Goal: Information Seeking & Learning: Find specific page/section

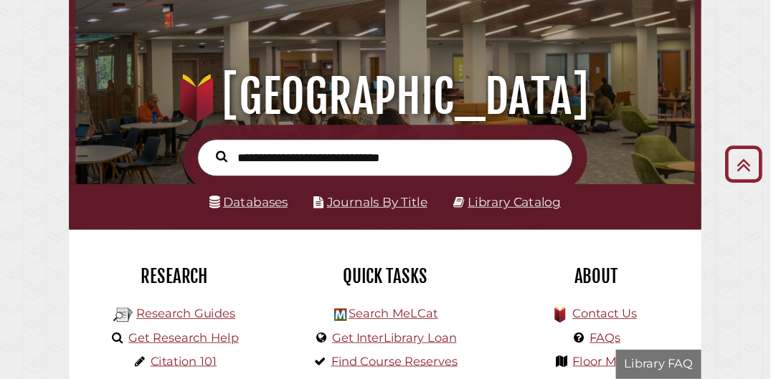
scroll to position [85, 0]
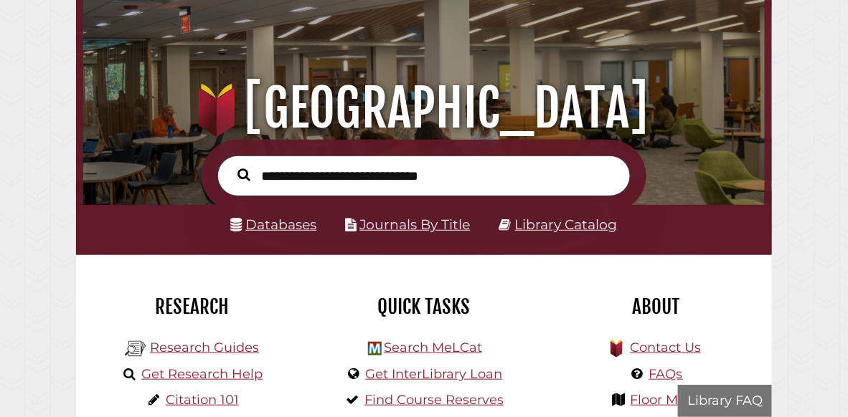
click at [451, 181] on input "text" at bounding box center [423, 176] width 413 height 41
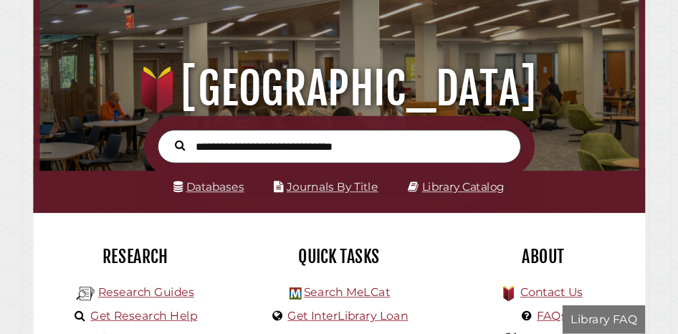
scroll to position [0, 0]
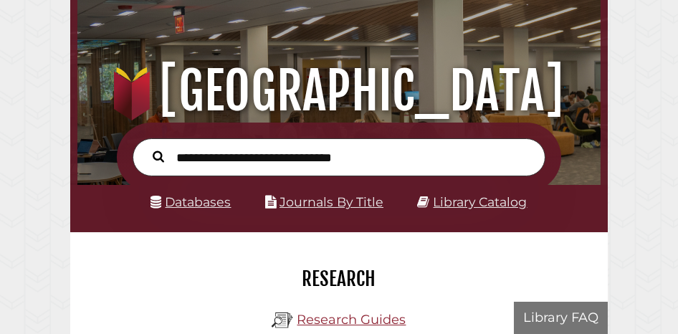
click at [191, 161] on input "text" at bounding box center [339, 157] width 413 height 38
click at [146, 147] on button "Search" at bounding box center [159, 156] width 26 height 18
click at [365, 156] on input "**********" at bounding box center [339, 157] width 413 height 38
click at [146, 147] on button "Search" at bounding box center [159, 156] width 26 height 18
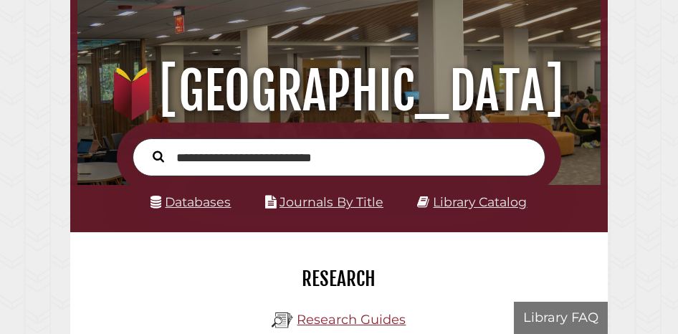
drag, startPoint x: 351, startPoint y: 158, endPoint x: 237, endPoint y: 153, distance: 114.9
click at [237, 153] on input "**********" at bounding box center [339, 157] width 413 height 38
type input "********"
click at [146, 147] on button "Search" at bounding box center [159, 156] width 26 height 18
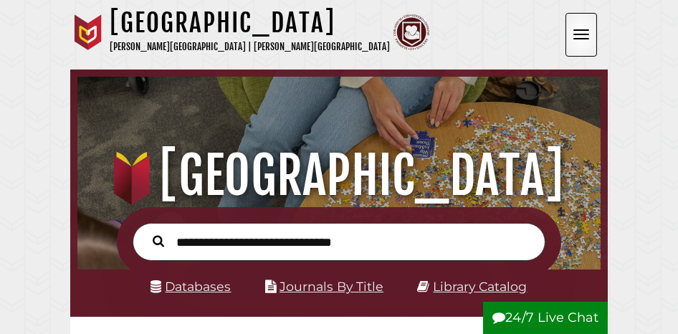
scroll to position [172, 516]
click at [193, 247] on input "text" at bounding box center [339, 242] width 413 height 38
type input "*"
type input "*******"
click at [146, 232] on button "Search" at bounding box center [159, 241] width 26 height 18
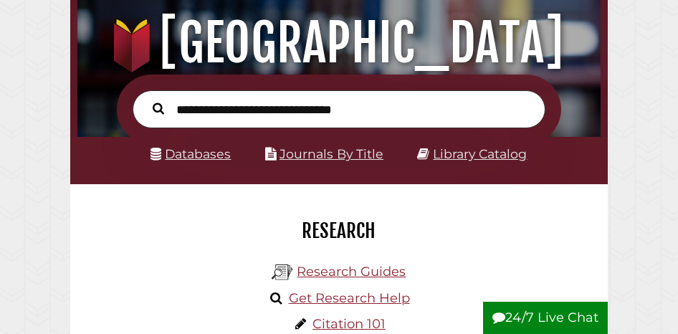
scroll to position [155, 0]
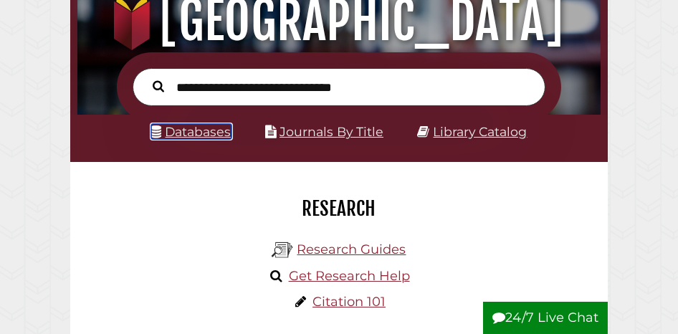
click at [202, 132] on link "Databases" at bounding box center [191, 131] width 80 height 15
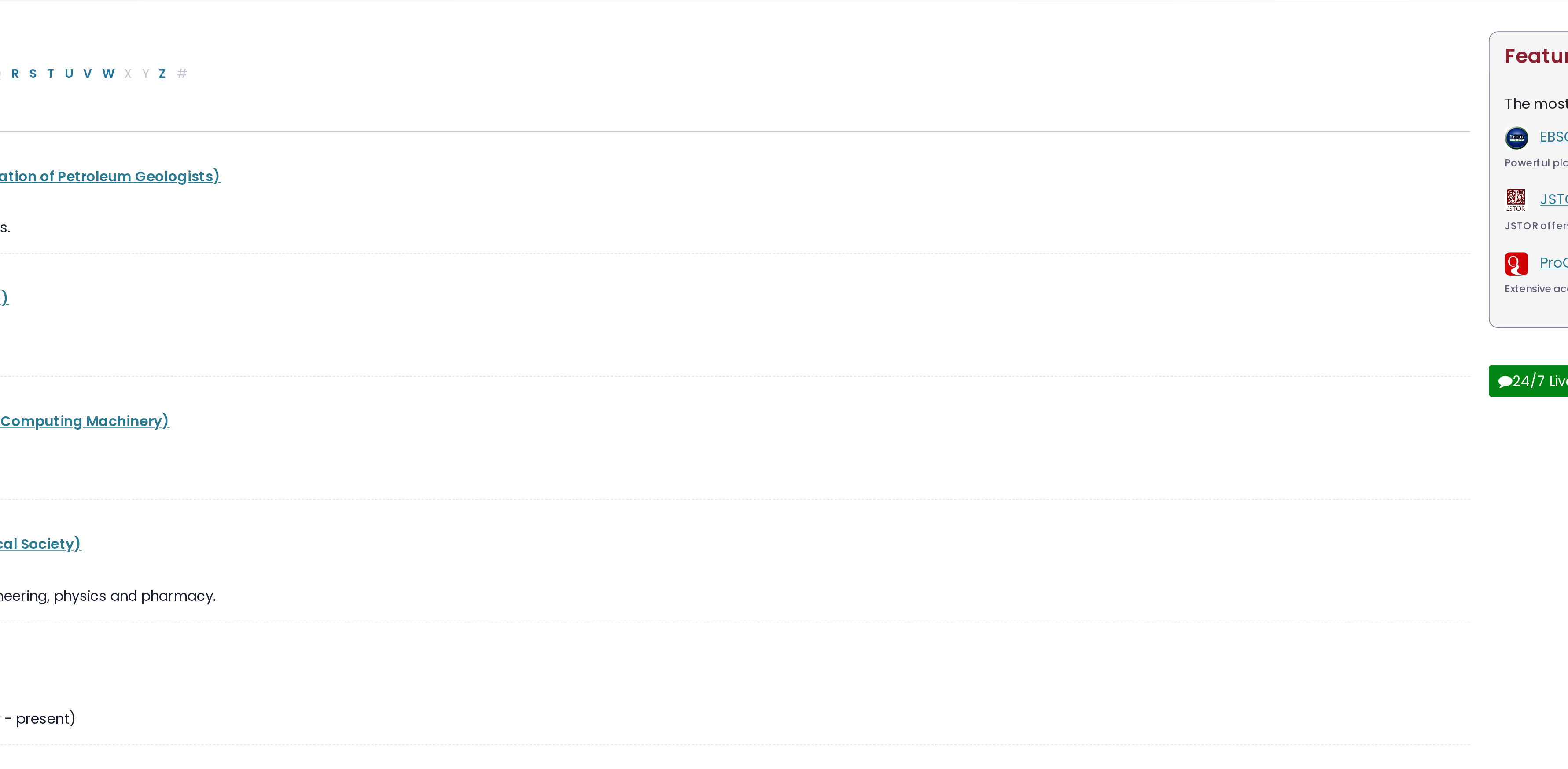
click at [418, 204] on div "ACS Publications (American Chemical Society)" at bounding box center [526, 441] width 1025 height 33
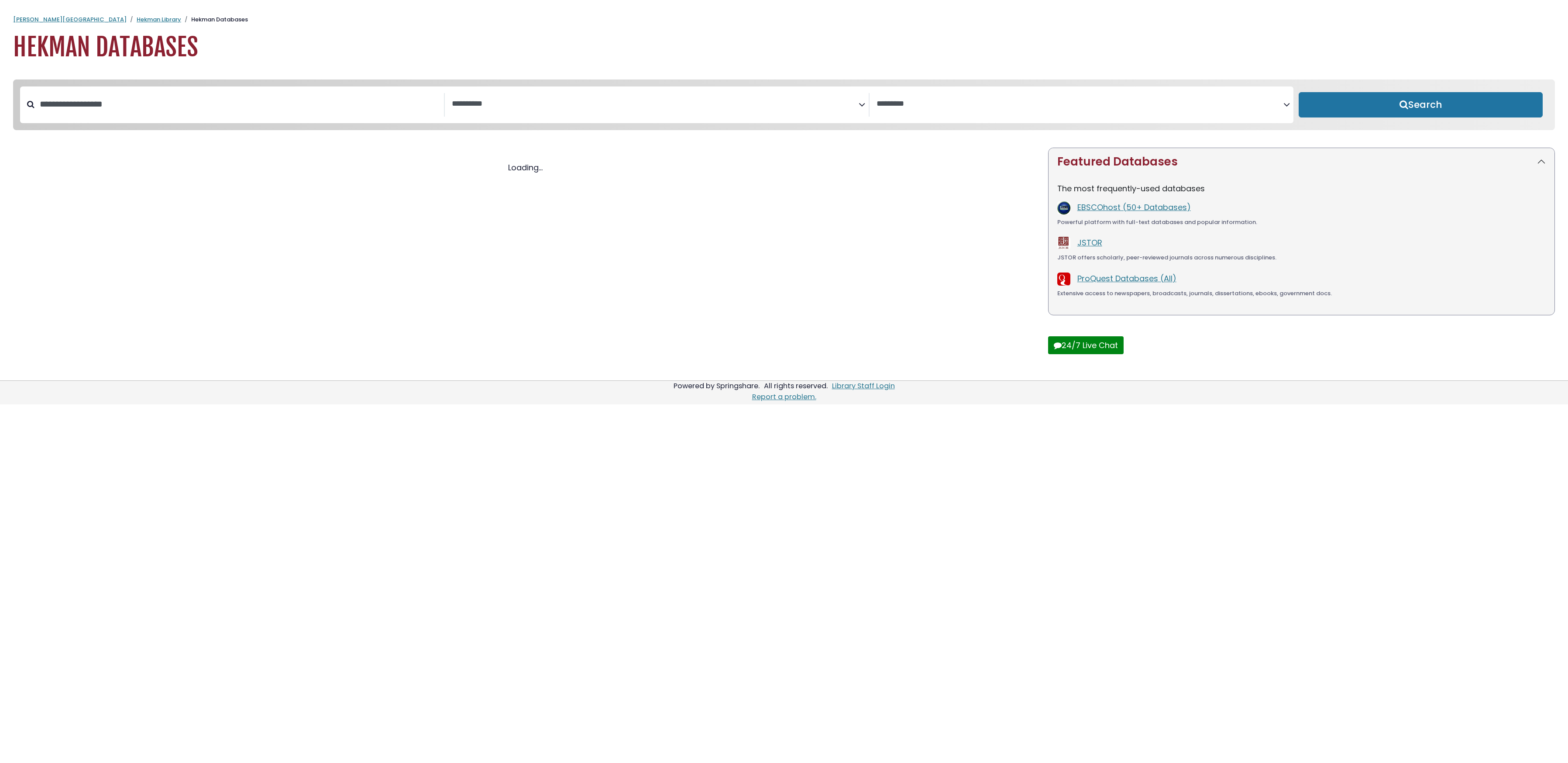
select select "Database Subject Filter"
select select "Database Vendors Filter"
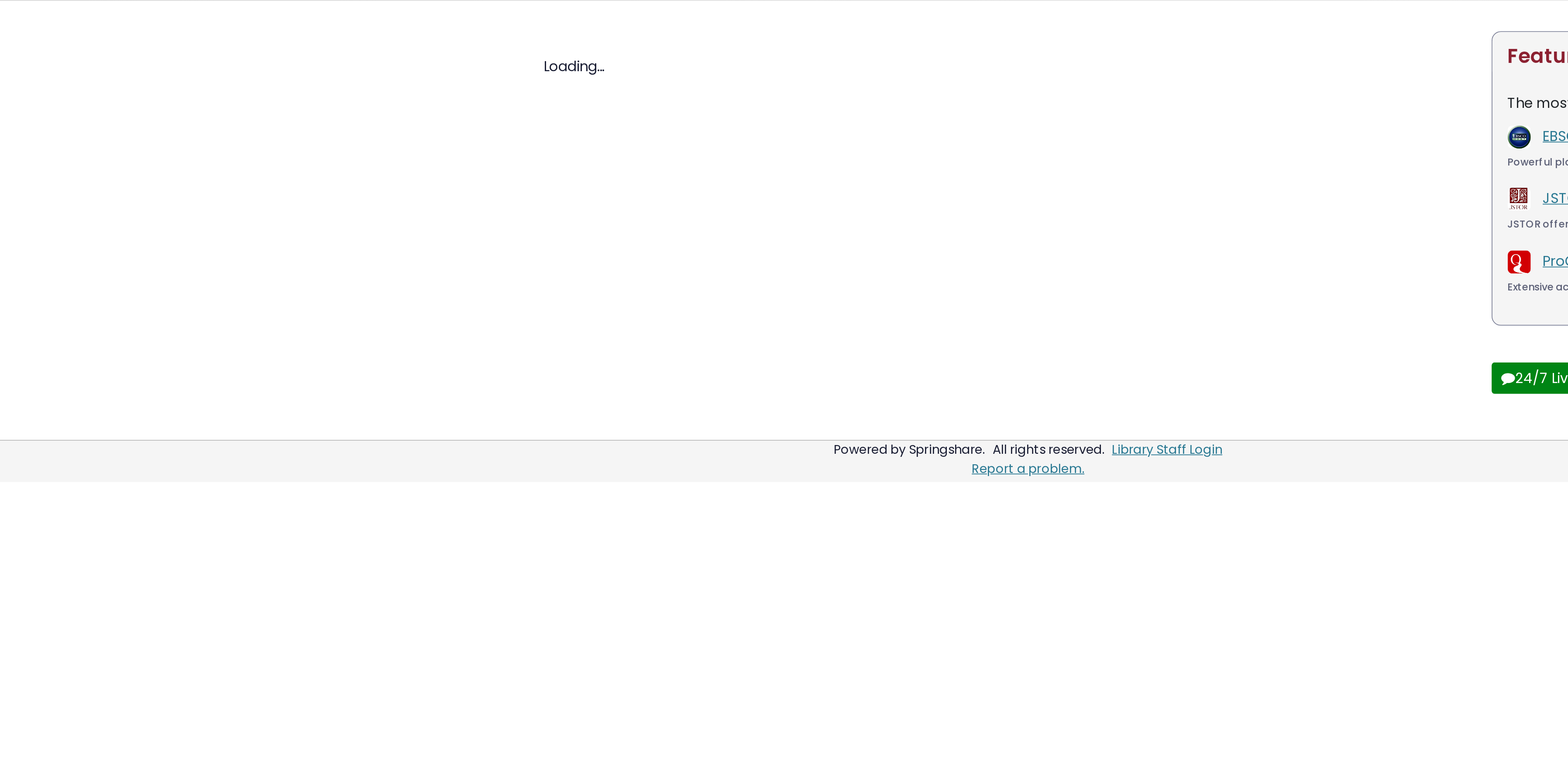
select select "Database Subject Filter"
select select "Database Vendors Filter"
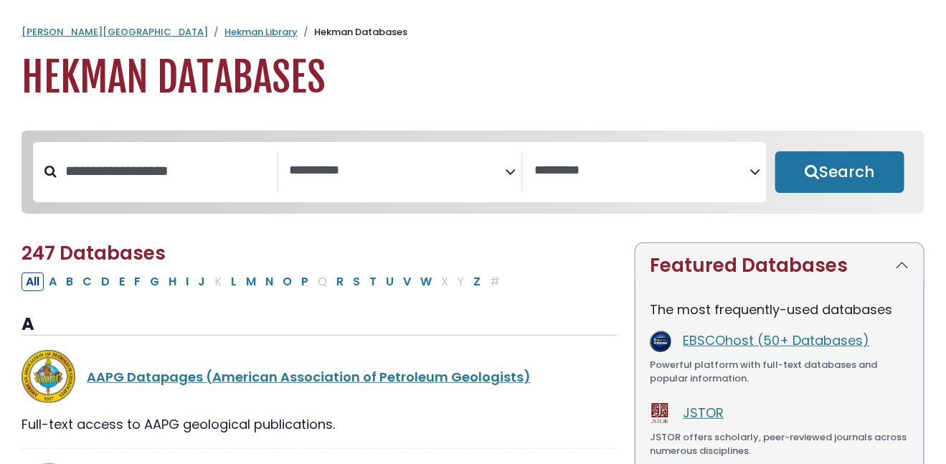
drag, startPoint x: 486, startPoint y: 65, endPoint x: 172, endPoint y: 69, distance: 313.4
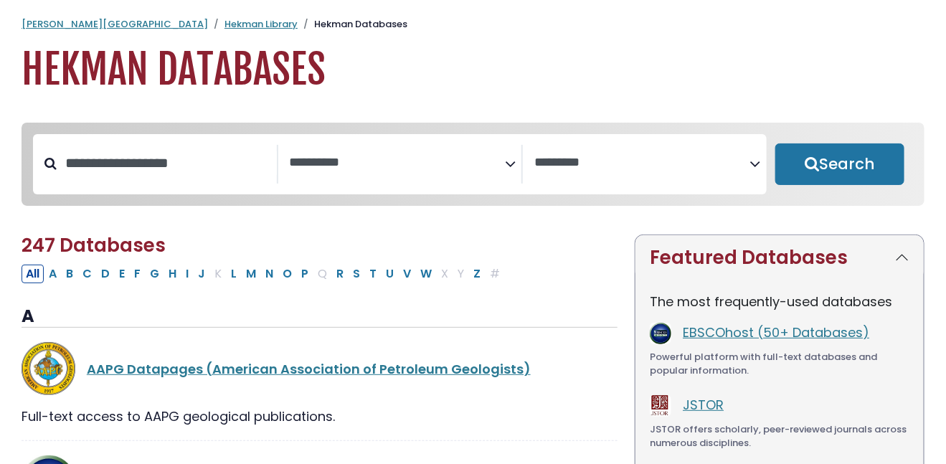
scroll to position [8, 0]
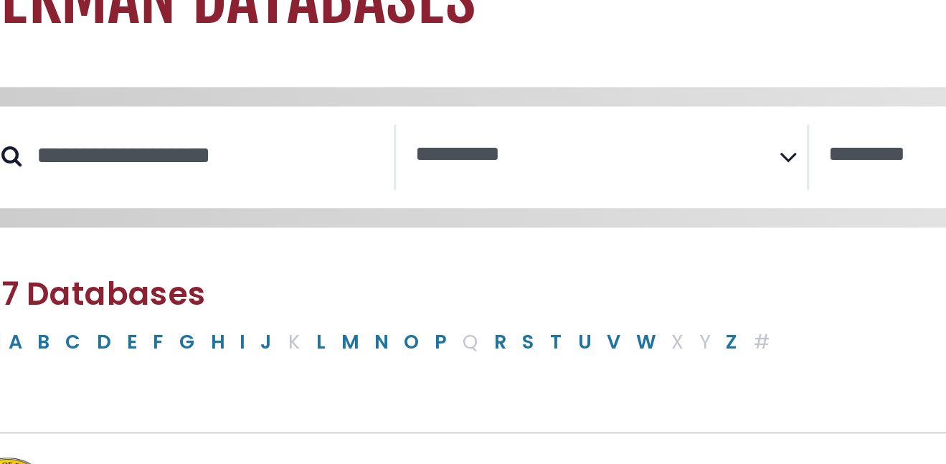
drag, startPoint x: 172, startPoint y: 69, endPoint x: 44, endPoint y: 185, distance: 173.1
click at [44, 184] on div "Search filters" at bounding box center [155, 164] width 245 height 39
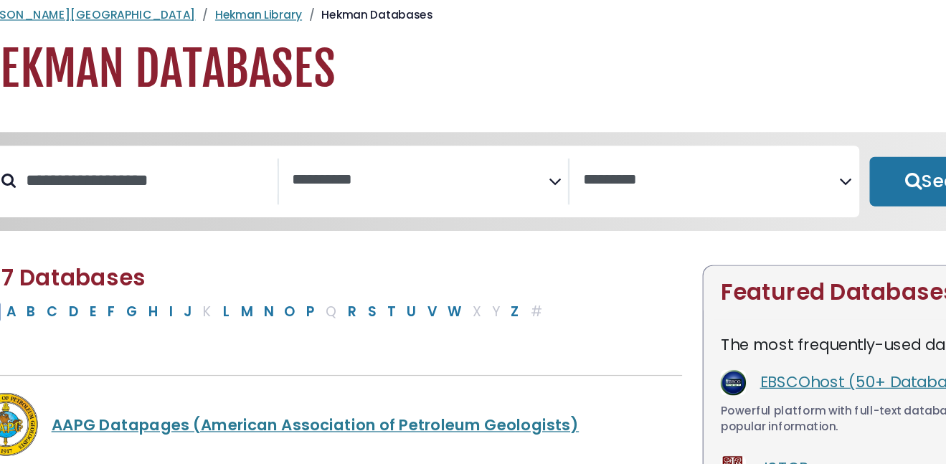
click at [122, 168] on input "Search database by title or keyword" at bounding box center [167, 163] width 220 height 24
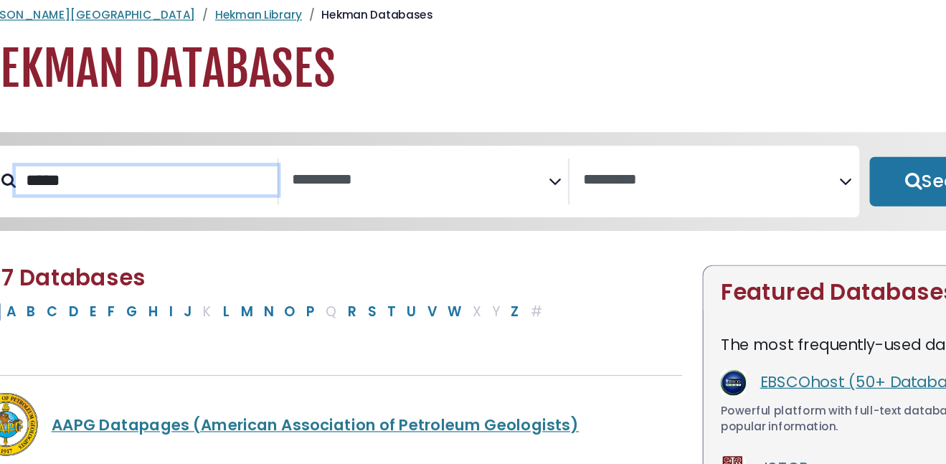
type input "*****"
click at [775, 143] on button "Search" at bounding box center [840, 164] width 130 height 42
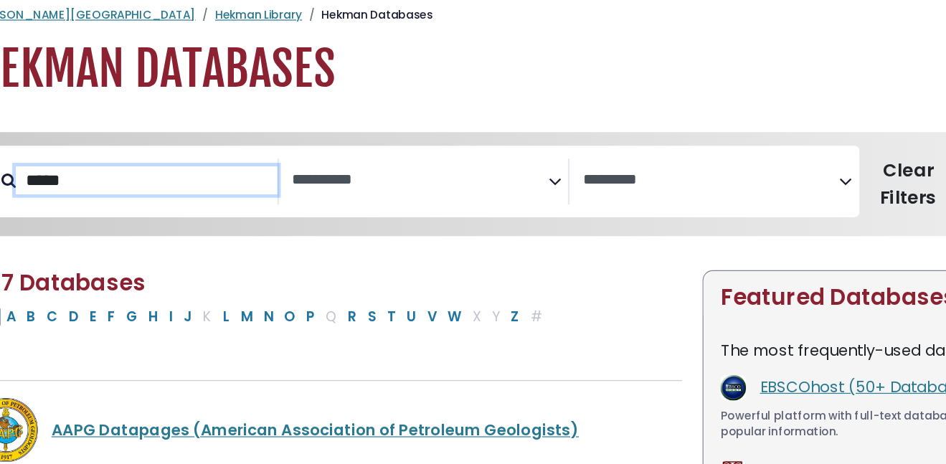
select select "Database Subject Filter"
select select "Database Vendors Filter"
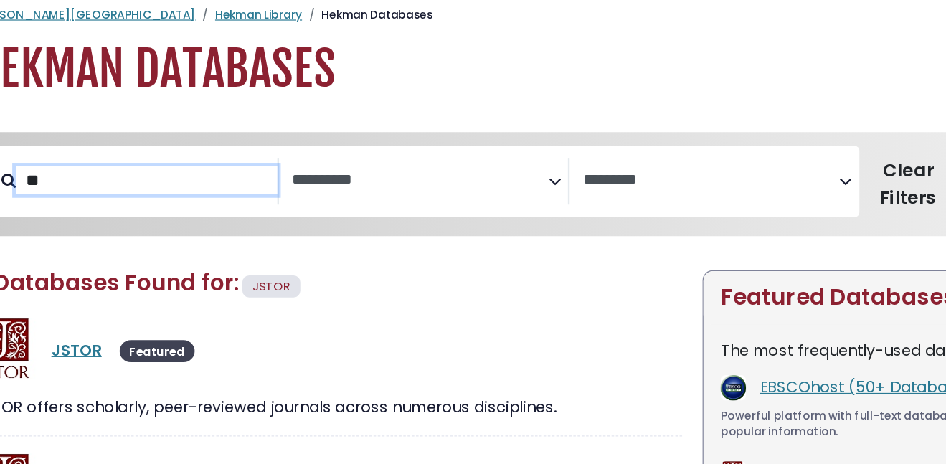
type input "*"
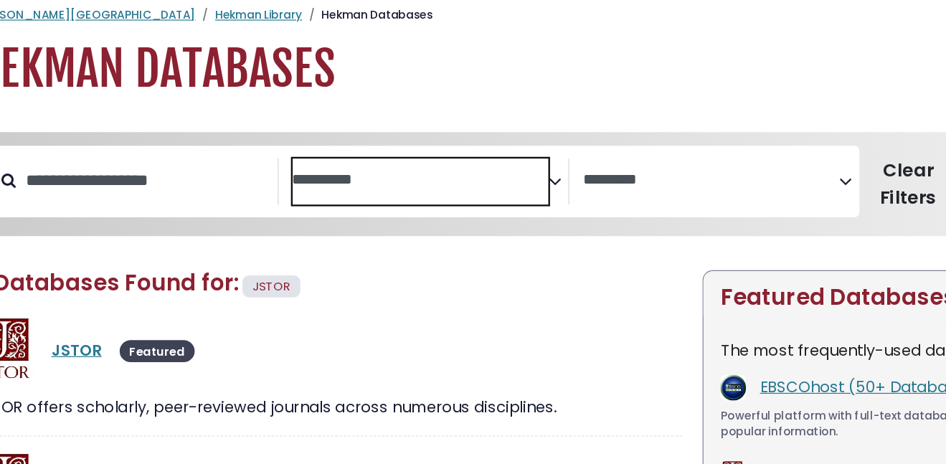
click at [325, 157] on textarea "Search" at bounding box center [398, 163] width 216 height 15
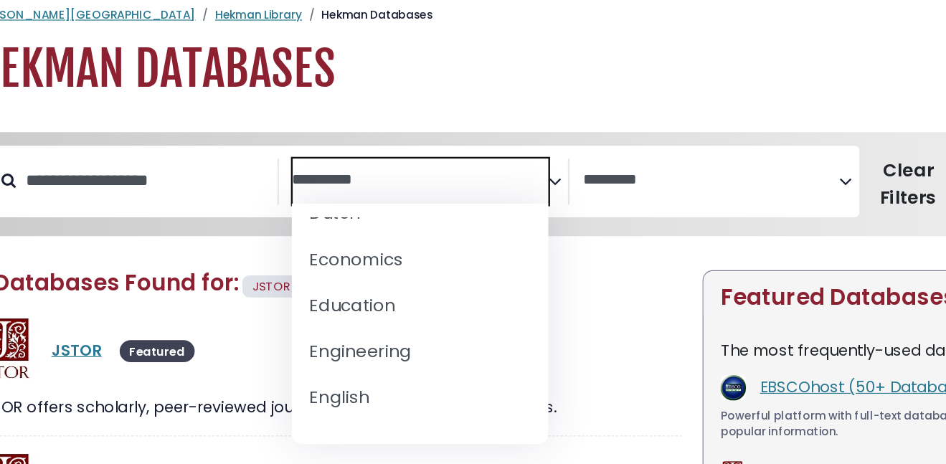
scroll to position [475, 0]
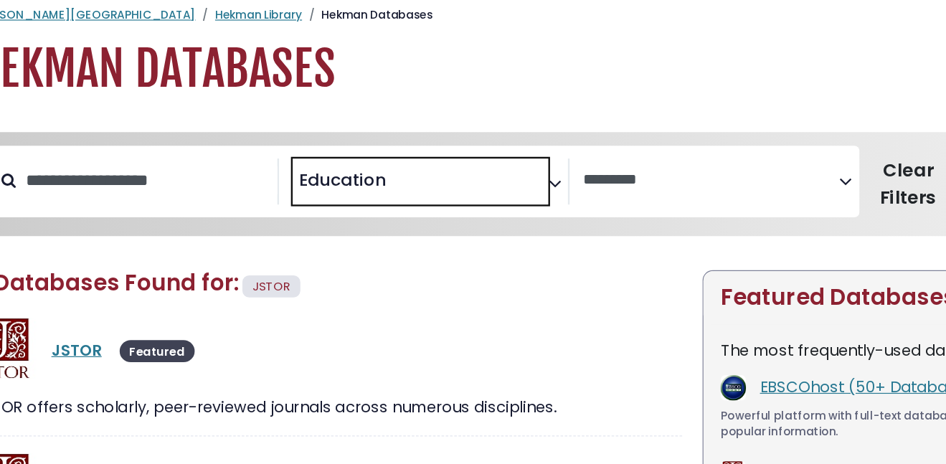
select select "*****"
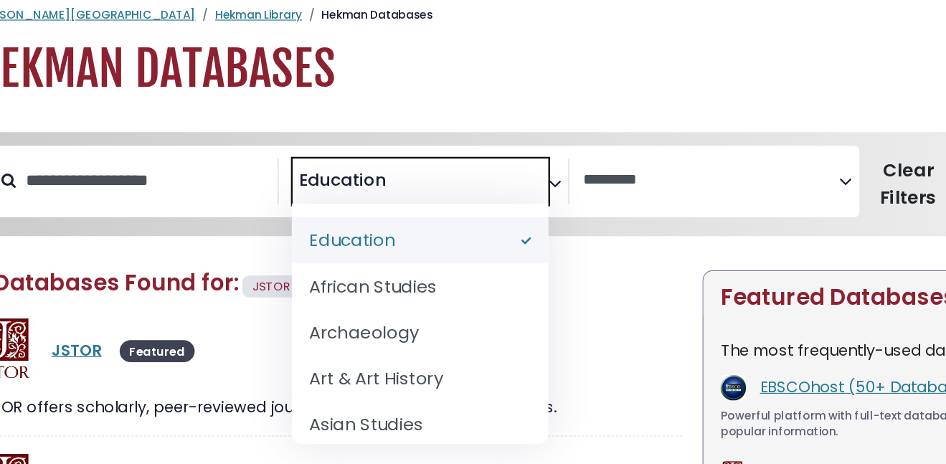
select select "Database Subject Filter"
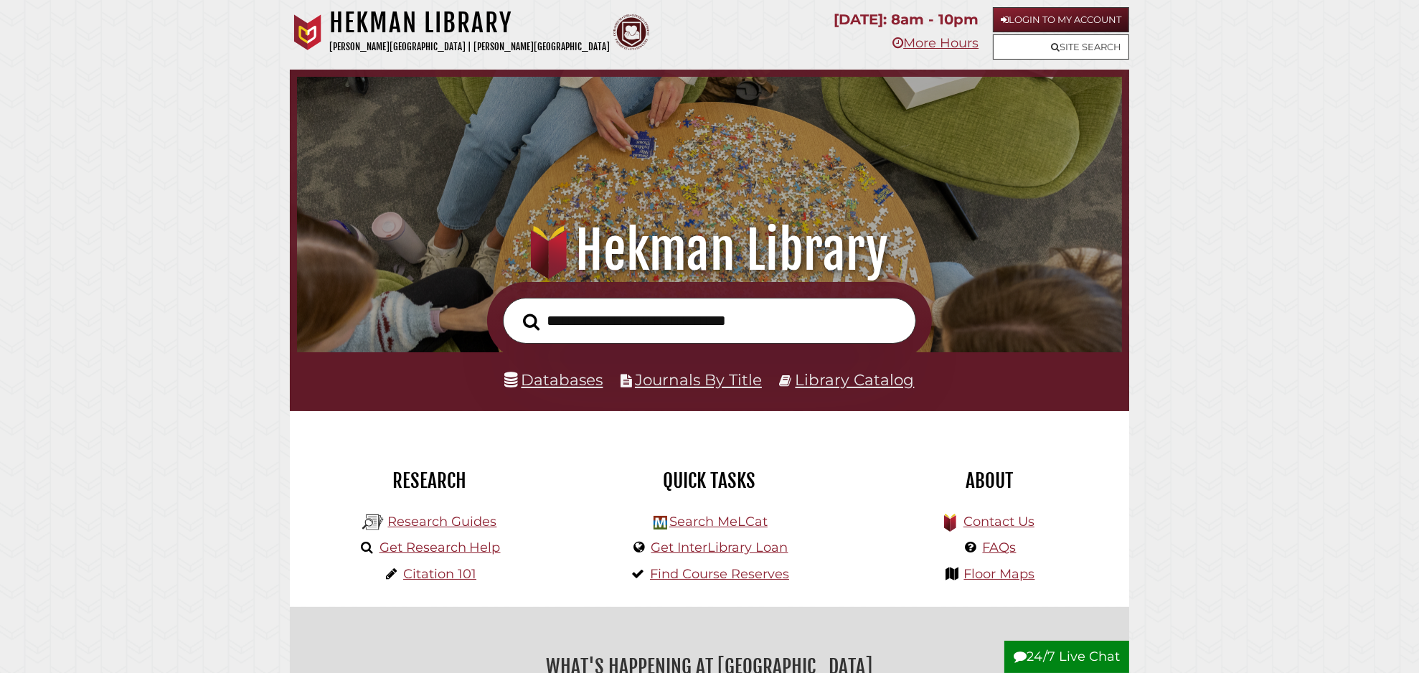
scroll to position [273, 818]
